Goal: Transaction & Acquisition: Purchase product/service

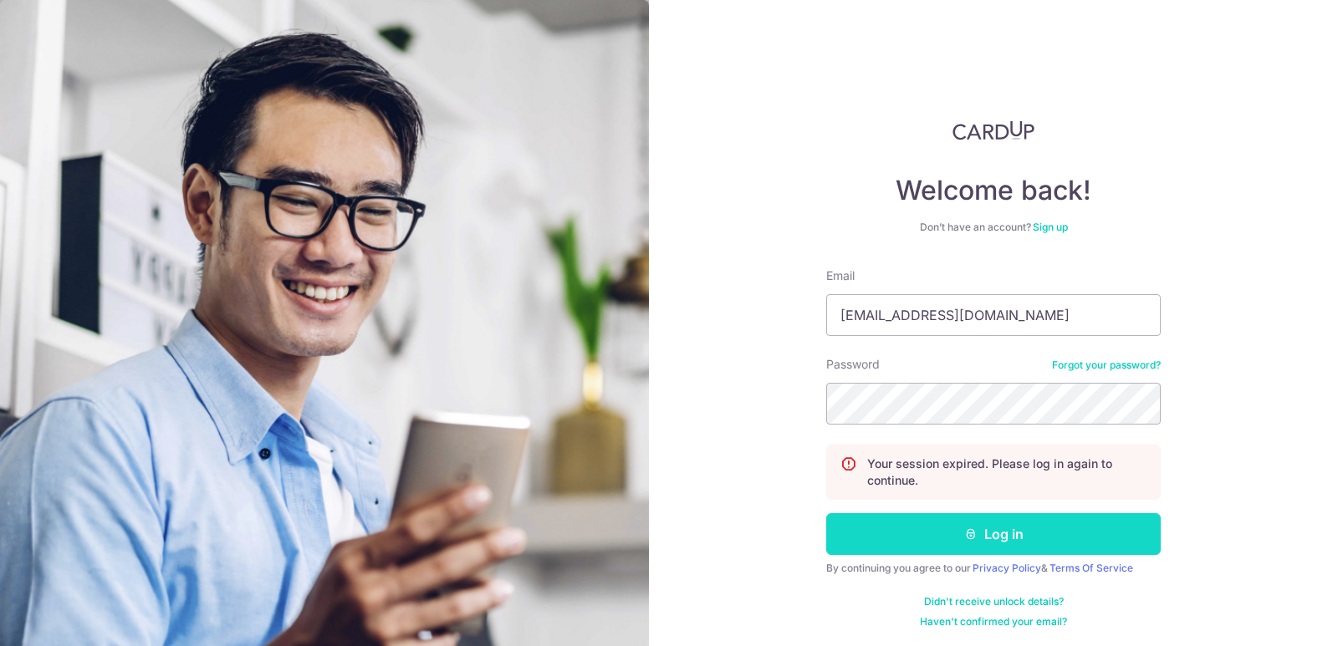
click at [985, 538] on button "Log in" at bounding box center [993, 534] width 334 height 42
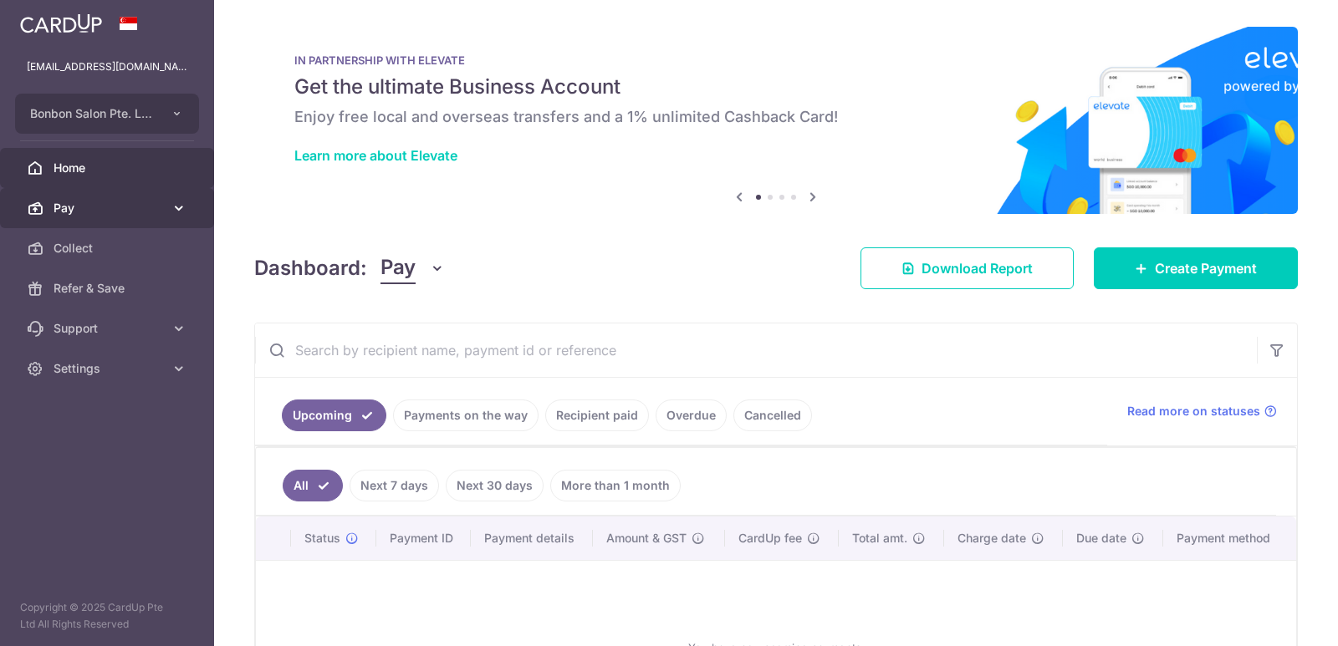
click at [171, 209] on icon at bounding box center [179, 208] width 17 height 17
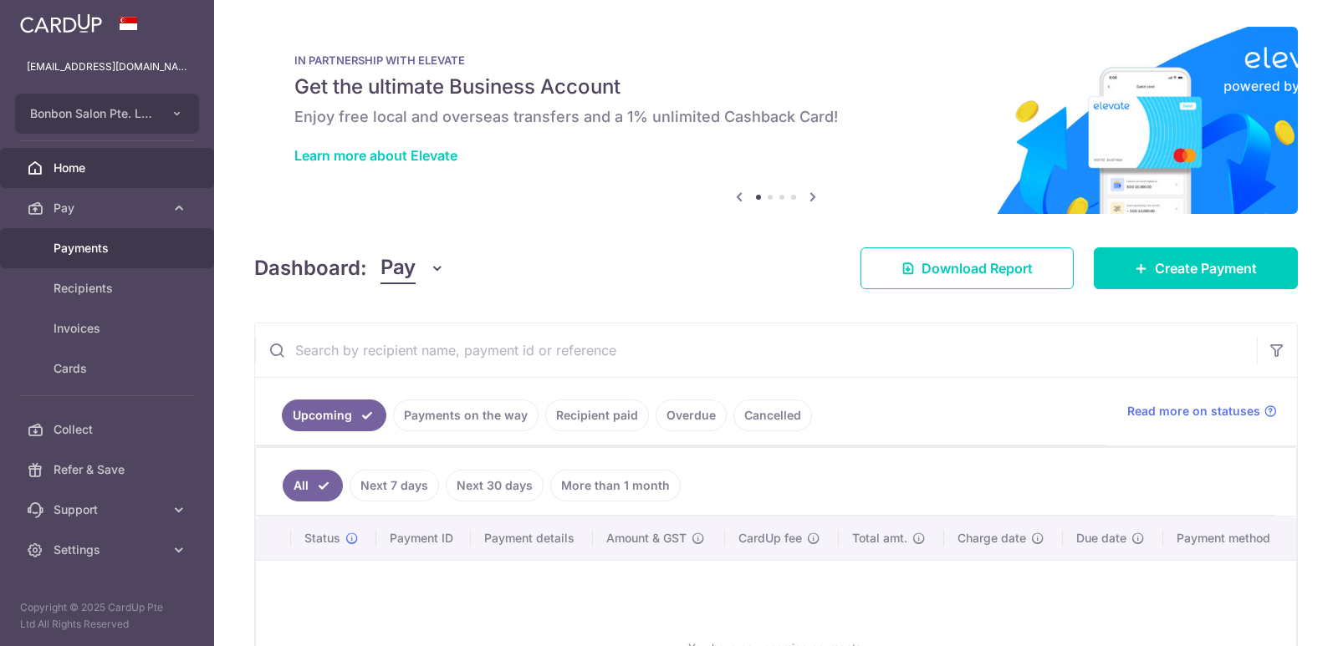
click at [156, 240] on span "Payments" at bounding box center [109, 248] width 110 height 17
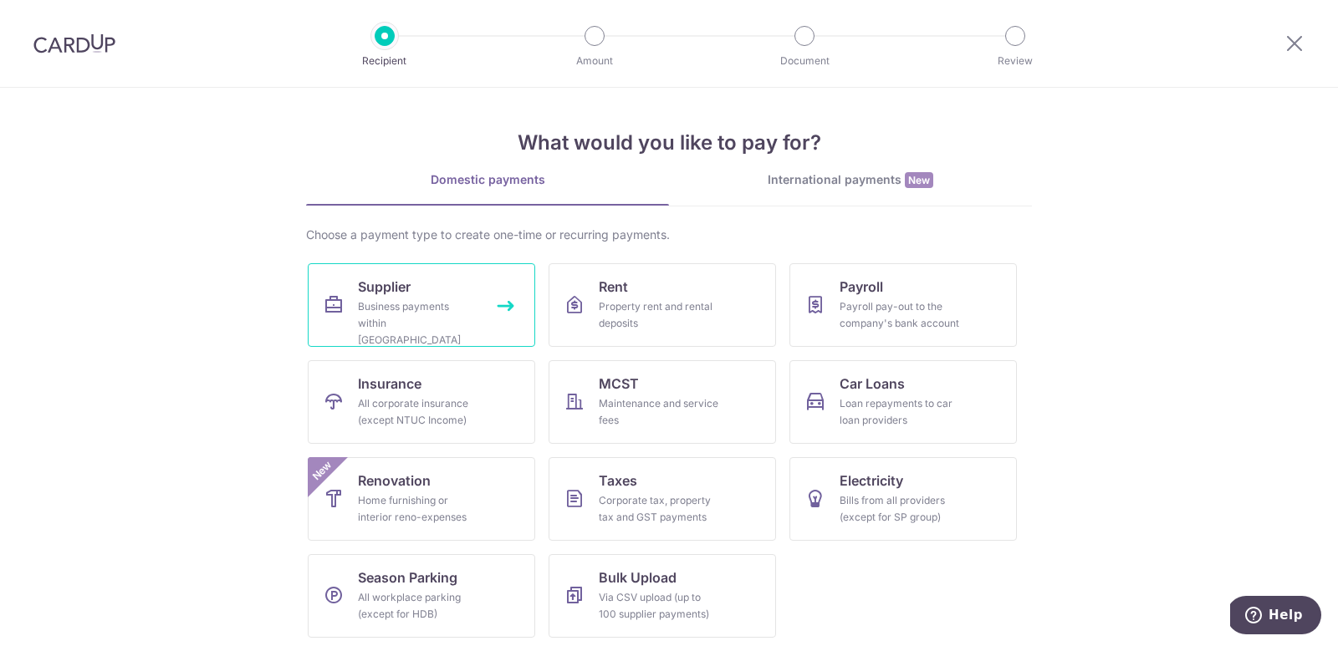
click at [394, 296] on span "Supplier" at bounding box center [384, 287] width 53 height 20
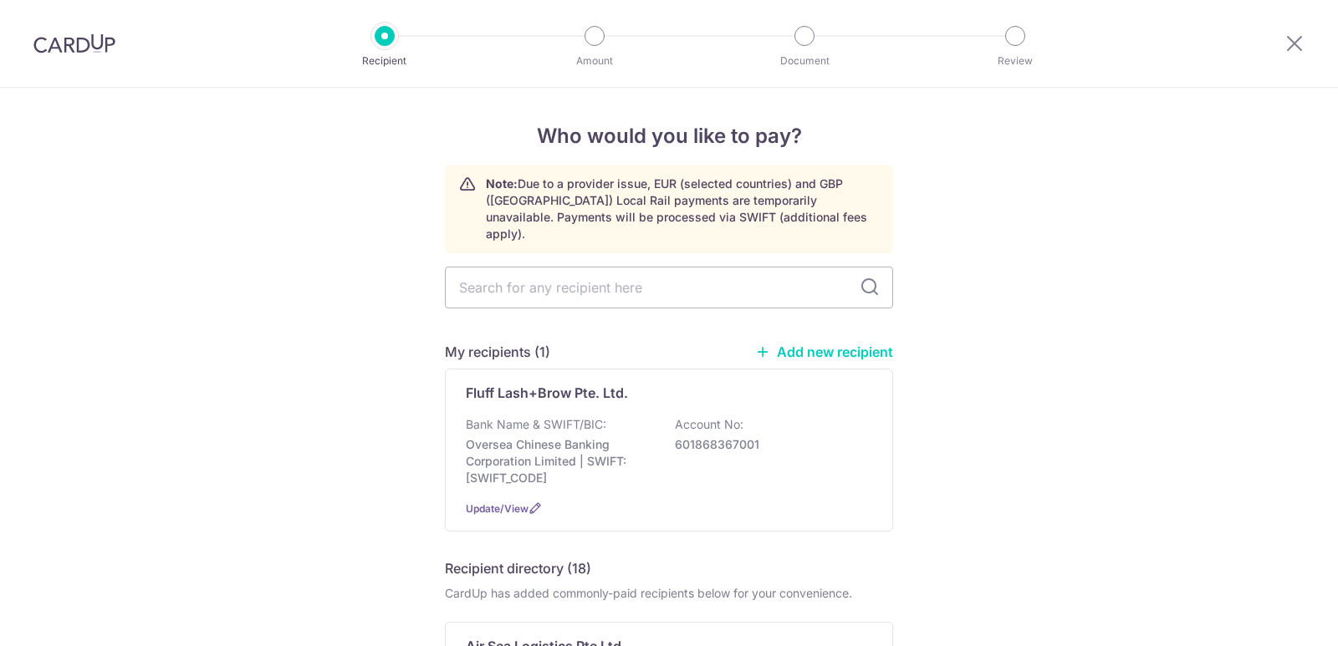
click at [819, 383] on div "Fluff Lash+Brow Pte. Ltd." at bounding box center [659, 393] width 386 height 20
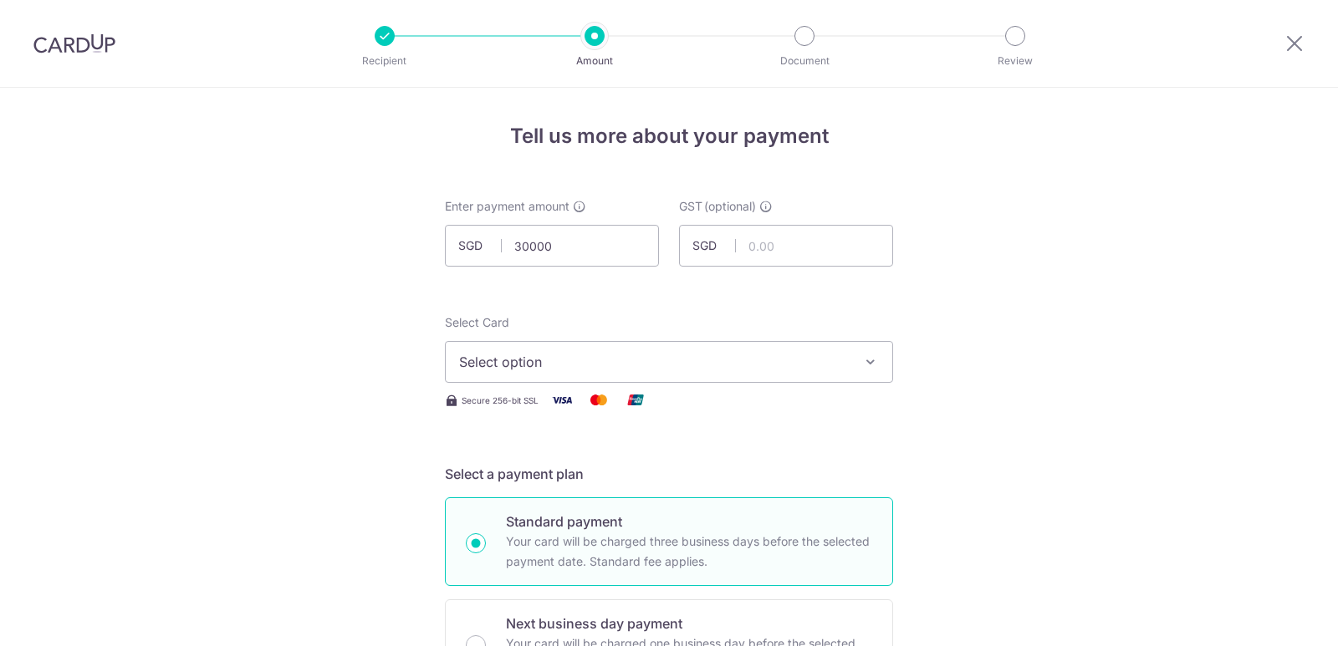
type input "30,000.00"
click at [525, 349] on button "Select option" at bounding box center [669, 362] width 448 height 42
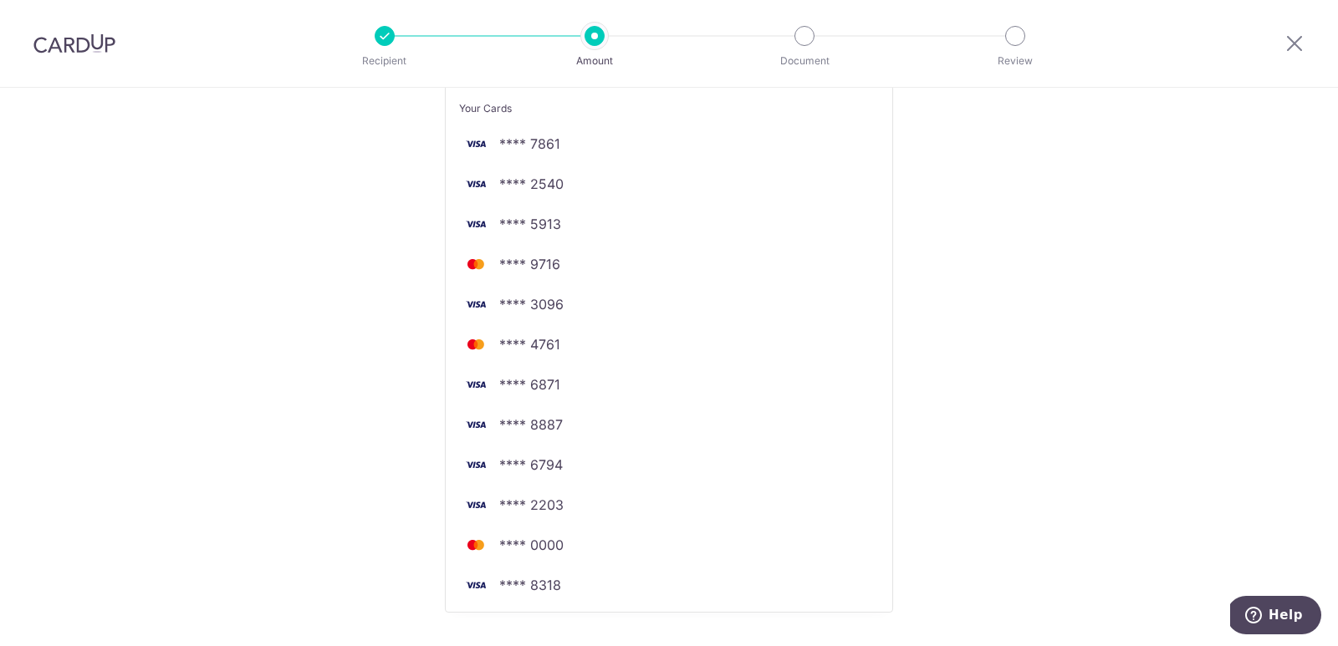
scroll to position [339, 0]
click at [568, 493] on span "**** 2203" at bounding box center [669, 503] width 420 height 20
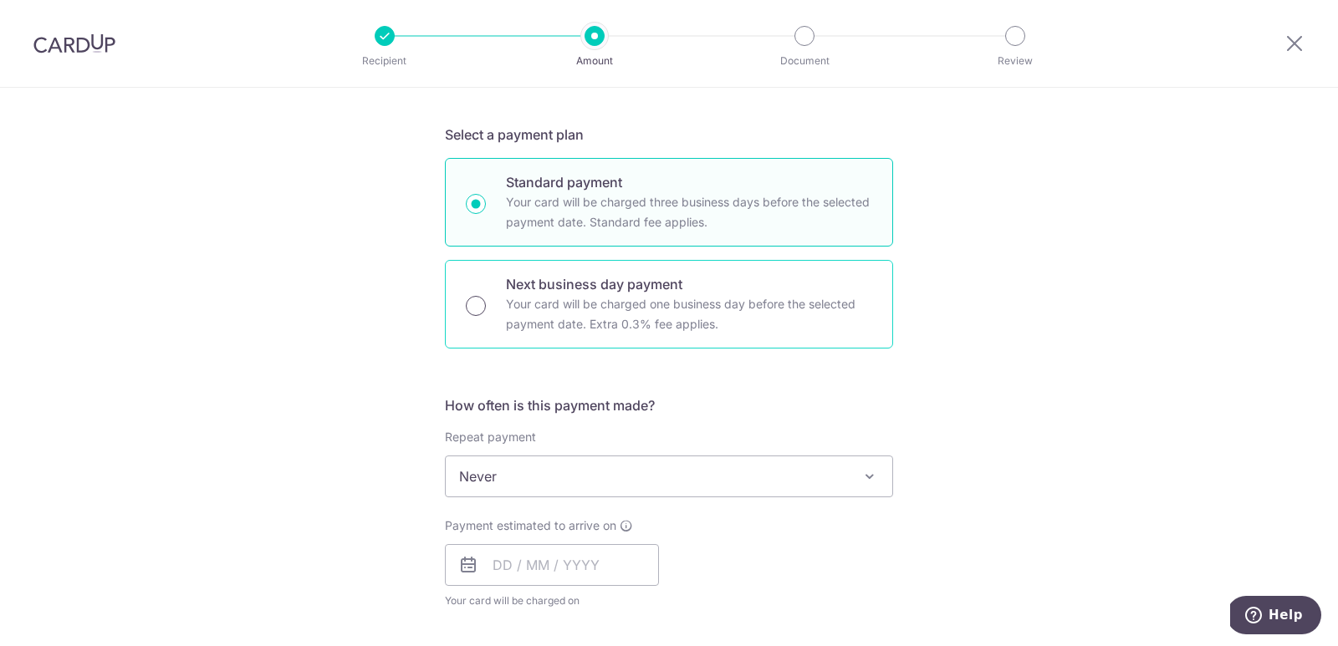
click at [476, 299] on input "Next business day payment Your card will be charged one business day before the…" at bounding box center [476, 306] width 20 height 20
radio input "true"
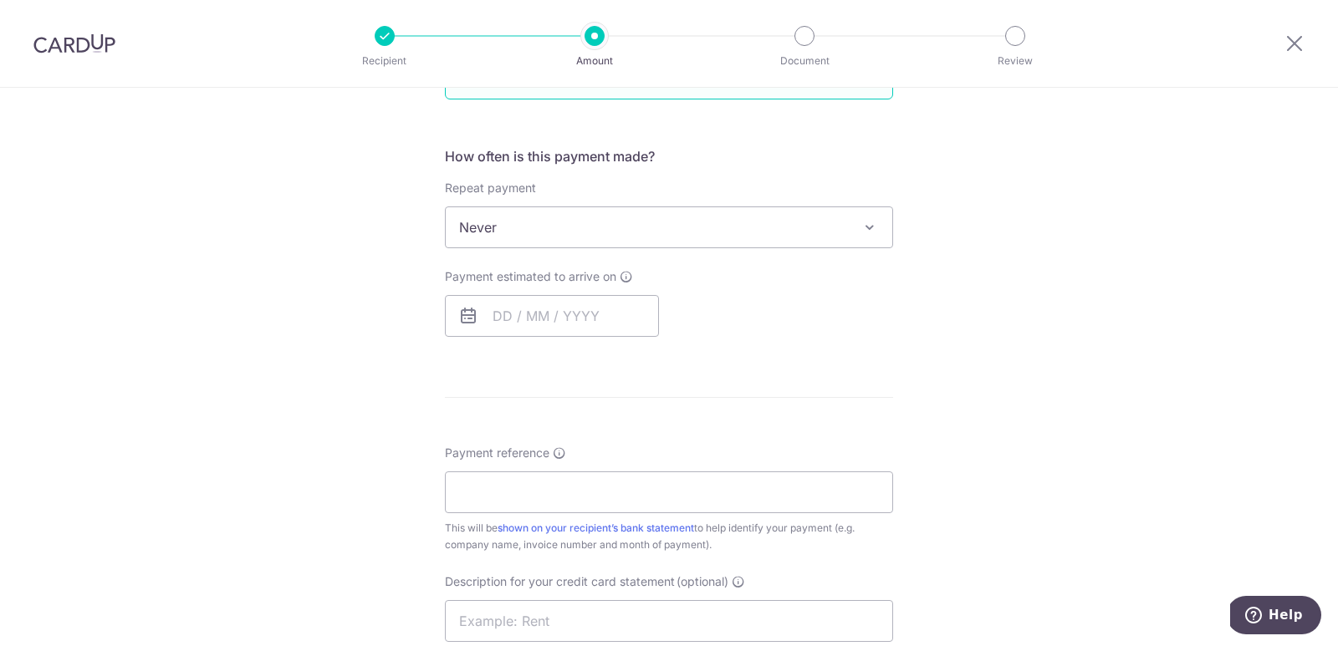
scroll to position [599, 0]
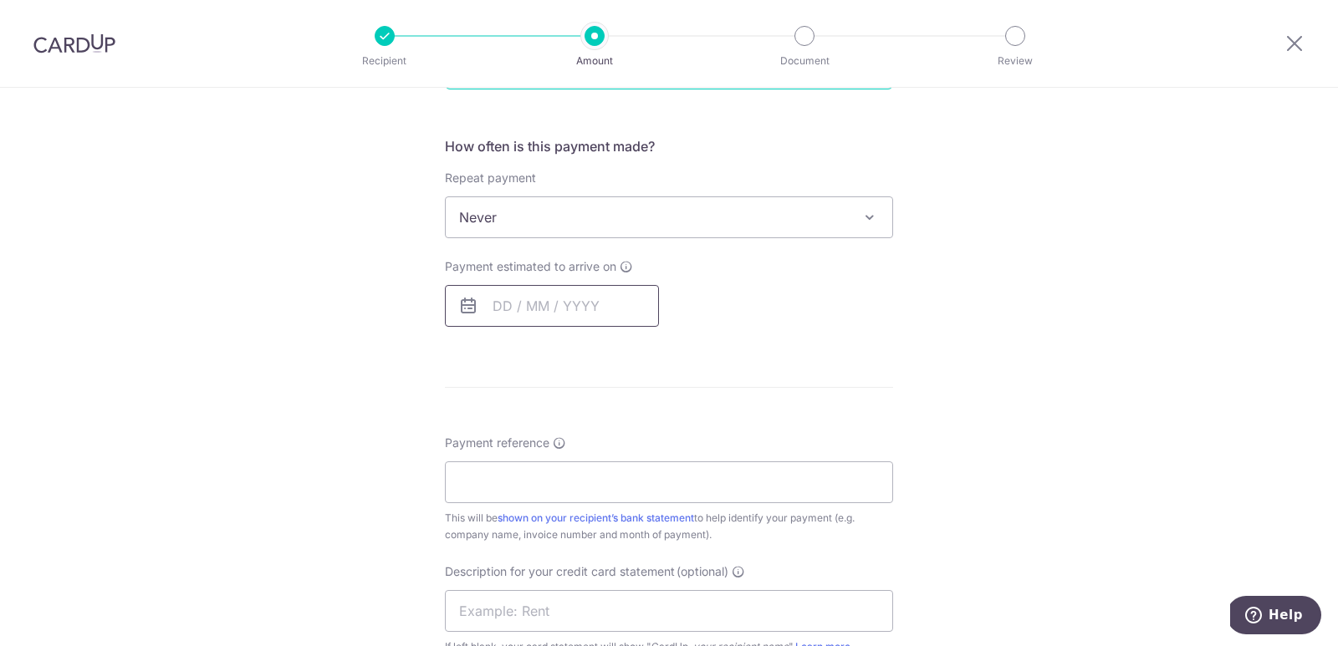
click at [479, 311] on input "text" at bounding box center [552, 306] width 214 height 42
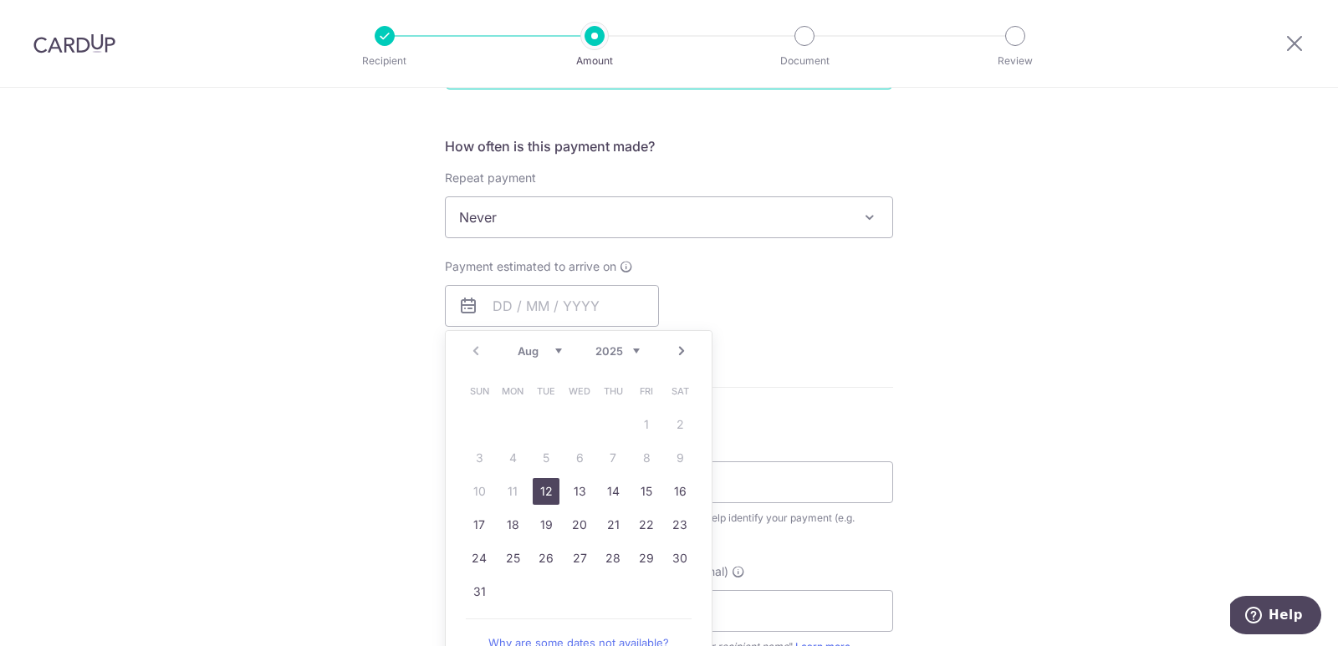
click at [542, 491] on link "12" at bounding box center [546, 491] width 27 height 27
type input "12/08/2025"
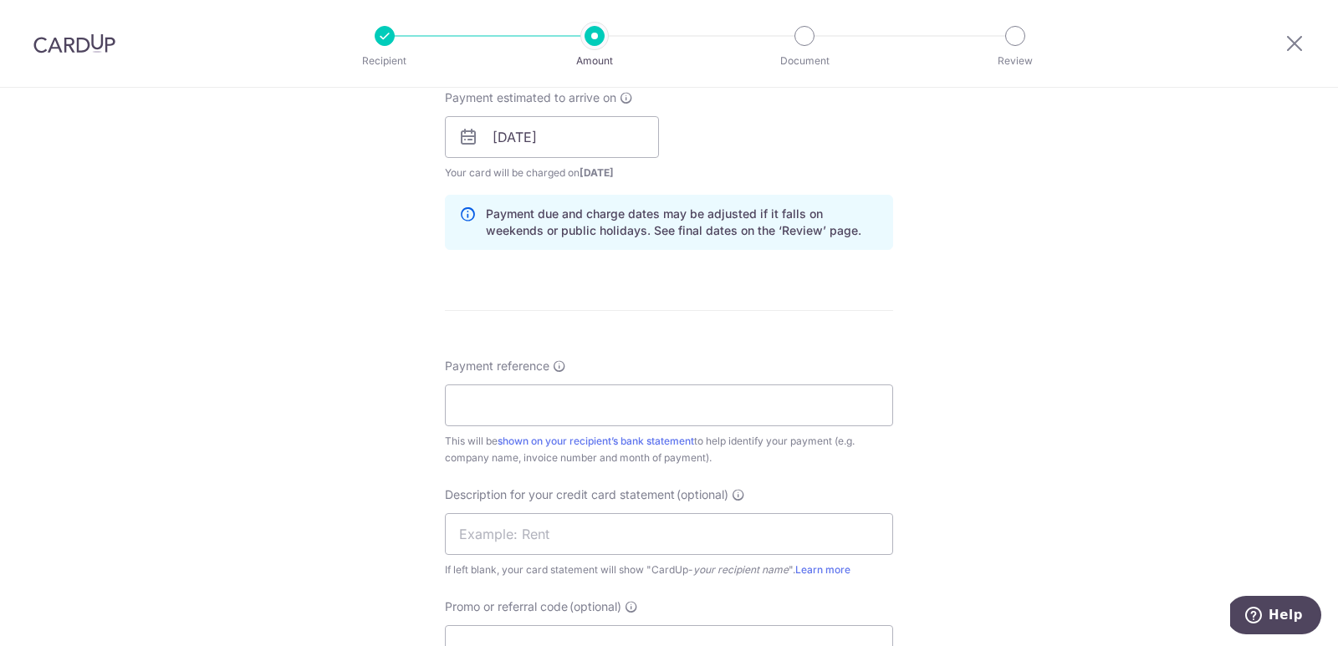
scroll to position [769, 0]
click at [737, 402] on input "Payment reference" at bounding box center [669, 404] width 448 height 42
type input "supplier invoice"
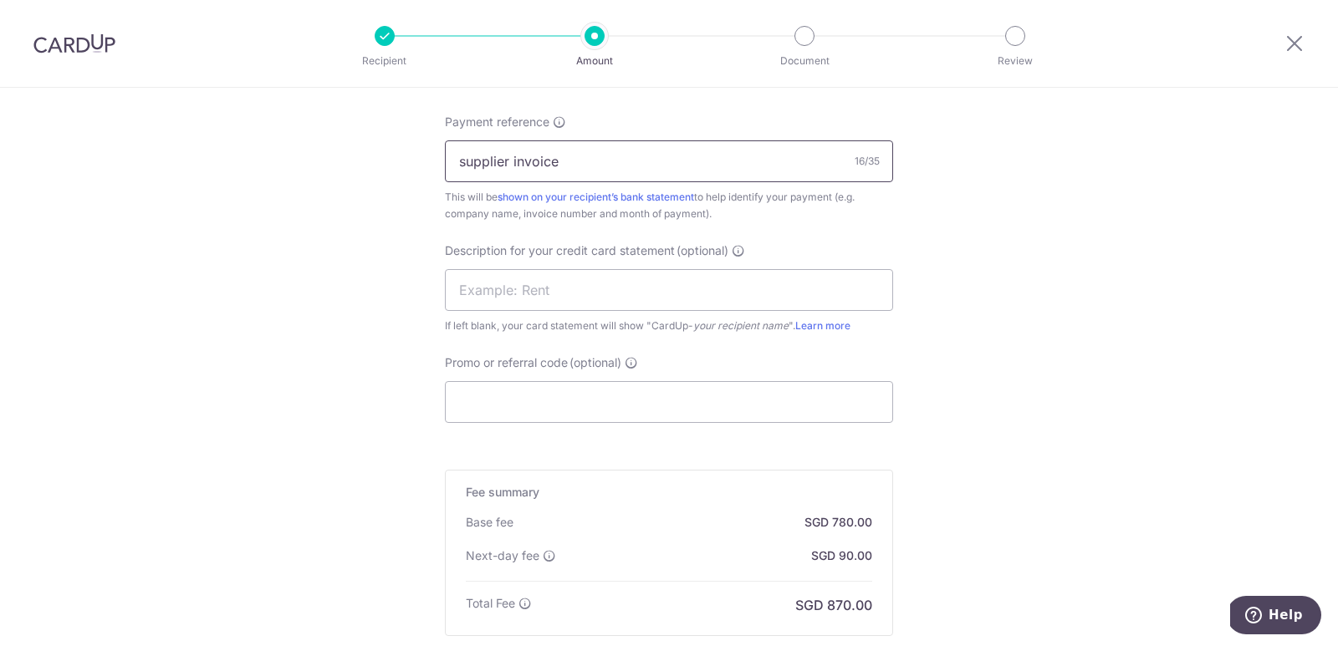
scroll to position [1010, 0]
click at [728, 410] on input "Promo or referral code (optional)" at bounding box center [669, 404] width 448 height 42
type input "JEN175"
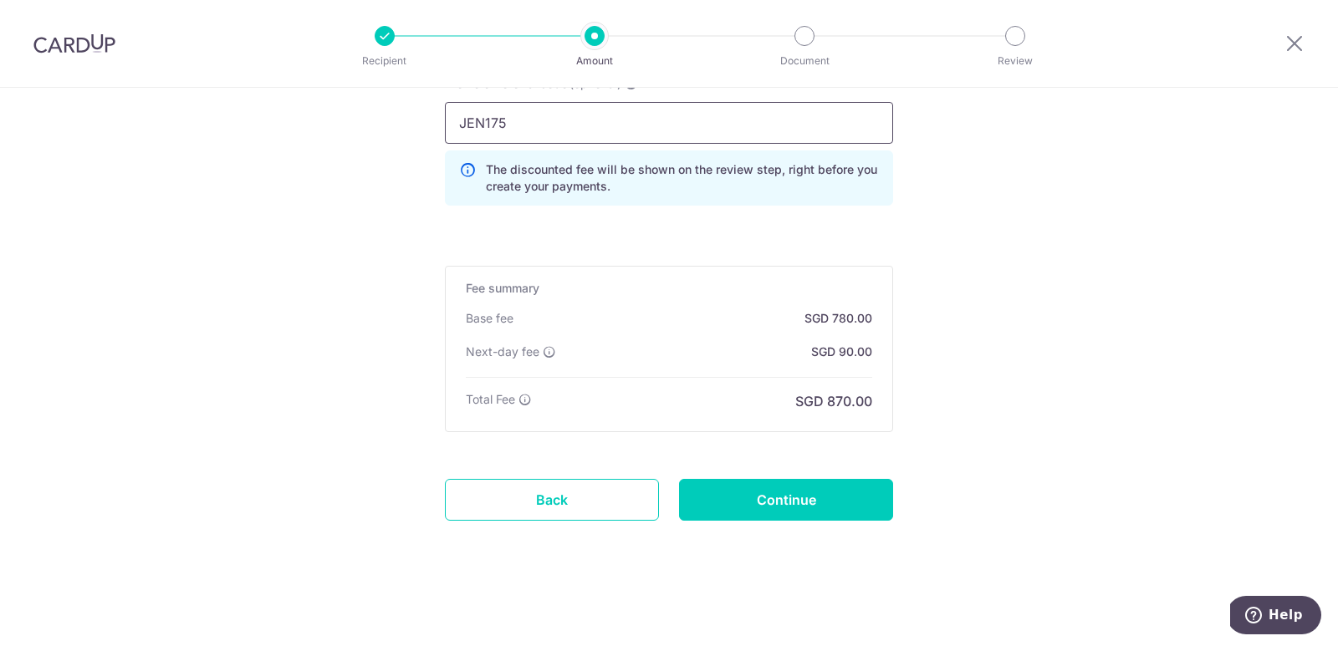
scroll to position [1290, 0]
click at [751, 497] on input "Continue" at bounding box center [786, 501] width 214 height 42
type input "Create Schedule"
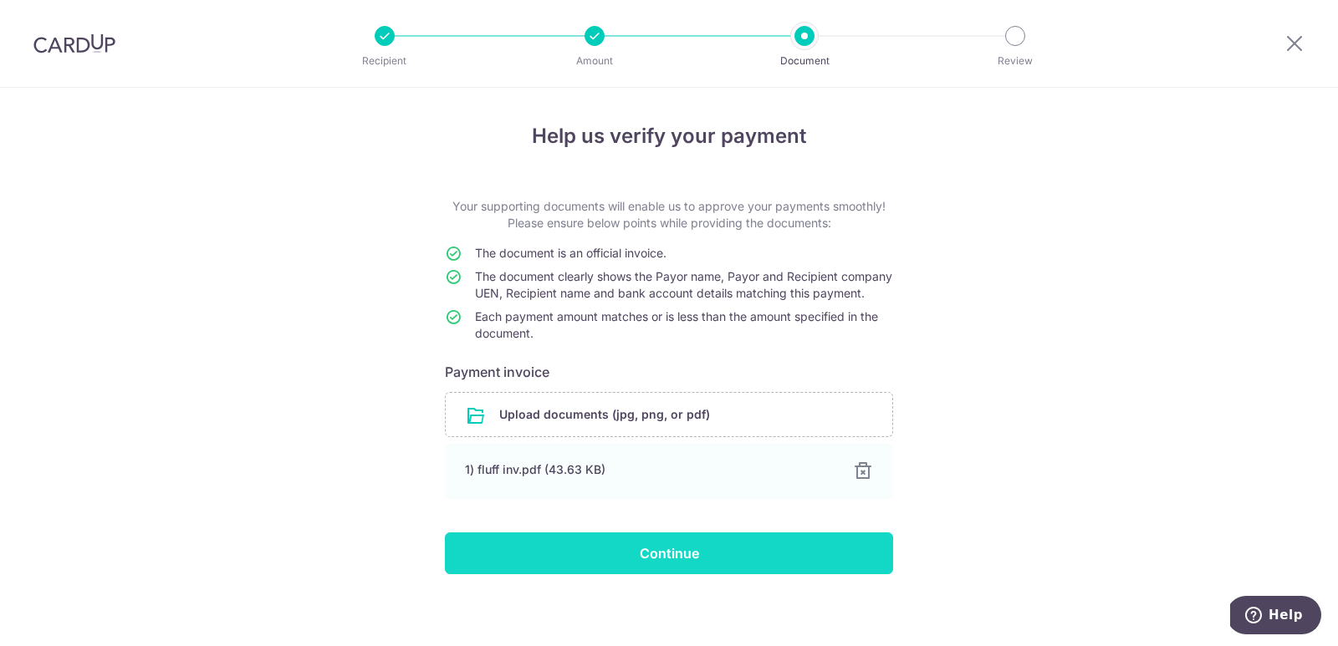
click at [520, 559] on input "Continue" at bounding box center [669, 554] width 448 height 42
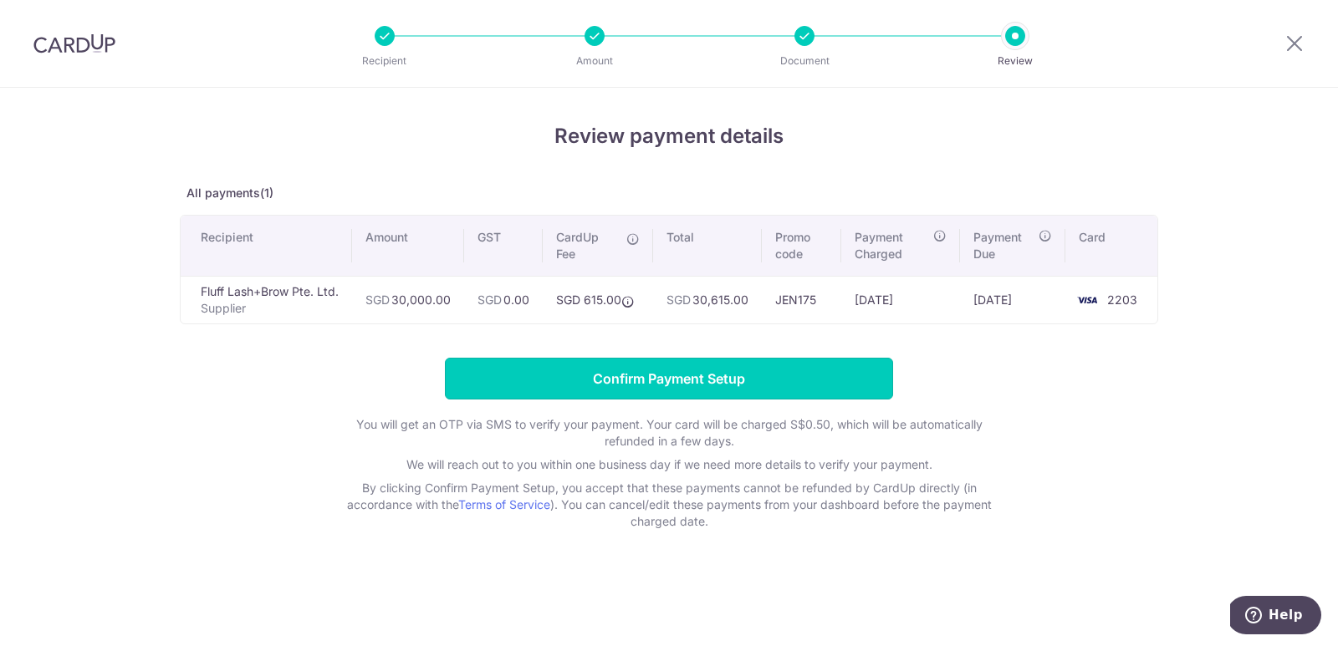
click at [778, 371] on input "Confirm Payment Setup" at bounding box center [669, 379] width 448 height 42
